Goal: Task Accomplishment & Management: Manage account settings

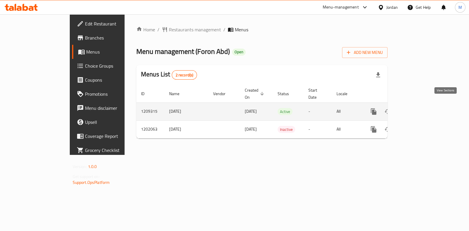
click at [420, 108] on icon "enhanced table" at bounding box center [416, 111] width 7 height 7
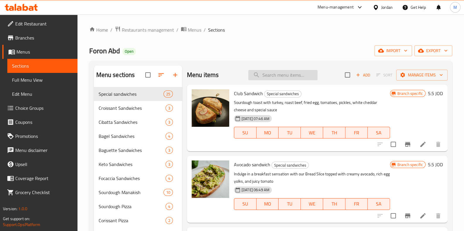
click at [293, 74] on input "search" at bounding box center [282, 75] width 69 height 10
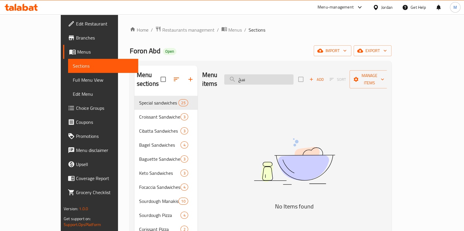
type input "س"
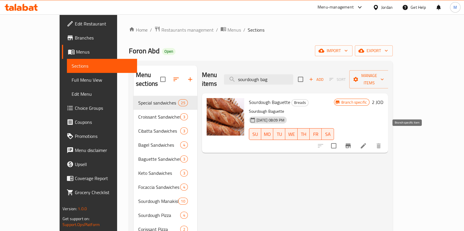
type input "sourdough bag"
click at [350, 144] on icon "Branch-specific-item" at bounding box center [347, 146] width 5 height 5
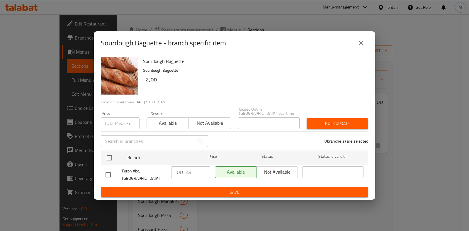
click at [107, 177] on input "checkbox" at bounding box center [108, 175] width 12 height 12
checkbox input "true"
drag, startPoint x: 195, startPoint y: 174, endPoint x: 144, endPoint y: 175, distance: 50.5
click at [144, 175] on div "Foron Abd, Mecca Street JOD 3.9 ​ Available Not available ​" at bounding box center [234, 175] width 263 height 22
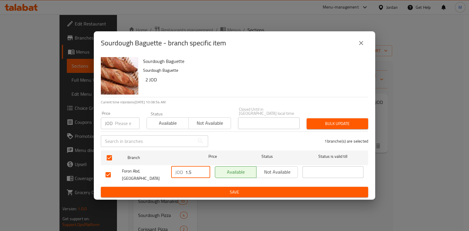
type input "1.5"
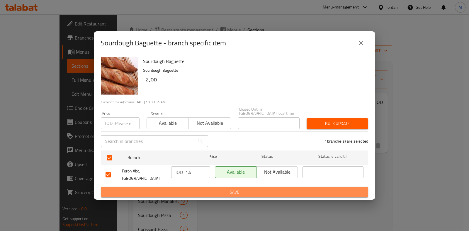
click at [274, 190] on span "Save" at bounding box center [235, 192] width 258 height 7
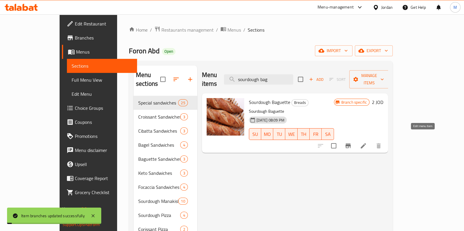
click at [367, 143] on icon at bounding box center [363, 146] width 7 height 7
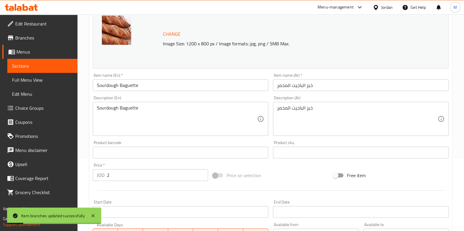
scroll to position [146, 0]
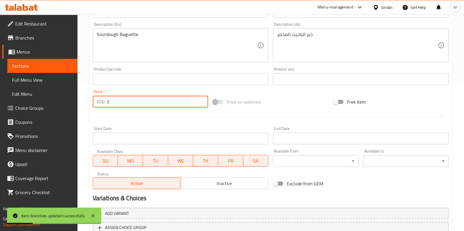
drag, startPoint x: 129, startPoint y: 105, endPoint x: 22, endPoint y: 106, distance: 106.8
click at [22, 106] on div "Edit Restaurant Branches Menus Sections Full Menu View Edit Menu Choice Groups …" at bounding box center [232, 72] width 464 height 409
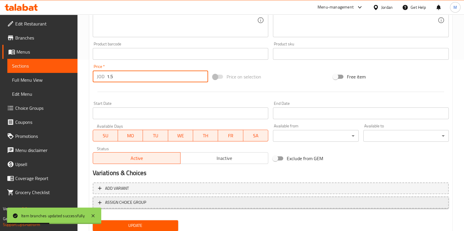
scroll to position [191, 0]
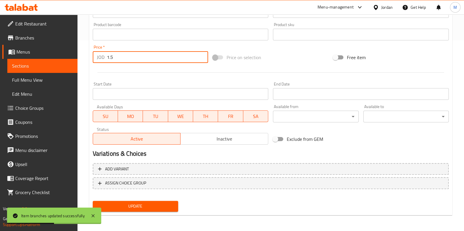
type input "1.5"
click at [139, 204] on span "Update" at bounding box center [135, 206] width 76 height 7
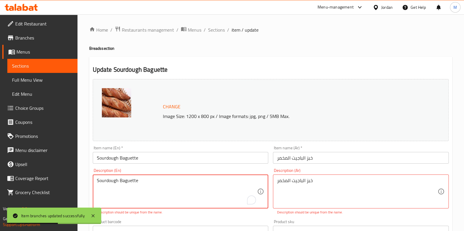
scroll to position [0, 0]
click at [215, 30] on span "Sections" at bounding box center [216, 29] width 17 height 7
